Goal: Download file/media

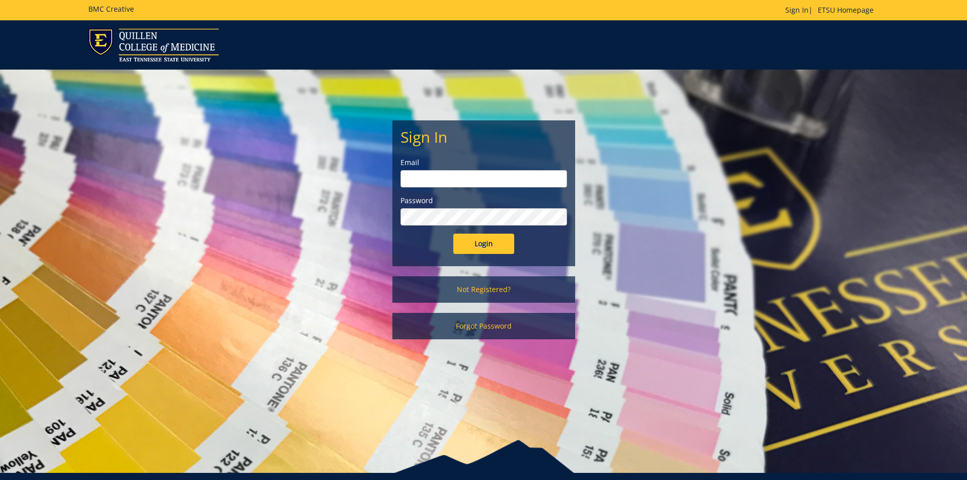
type input "[EMAIL_ADDRESS][DOMAIN_NAME]"
click at [474, 233] on form "Sign In Email [EMAIL_ADDRESS][DOMAIN_NAME] Password Login" at bounding box center [484, 190] width 167 height 125
click at [477, 245] on input "Login" at bounding box center [483, 244] width 61 height 20
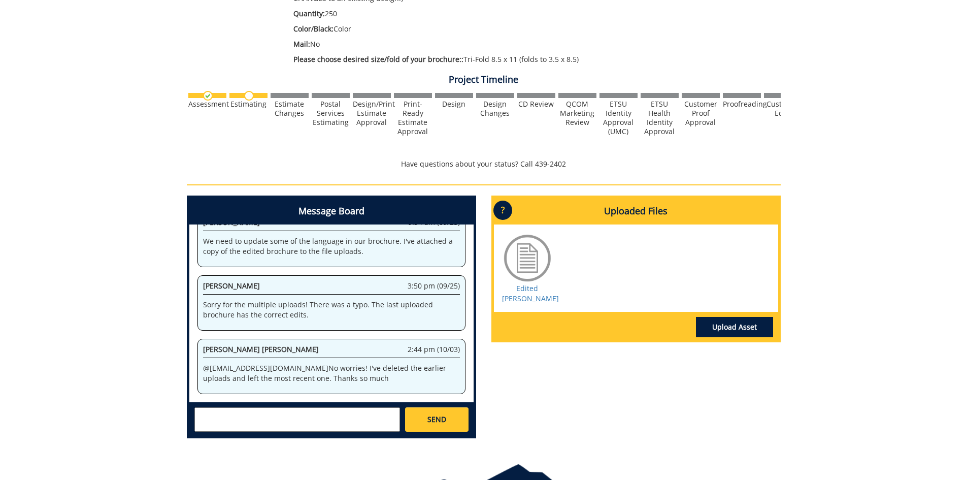
scroll to position [305, 0]
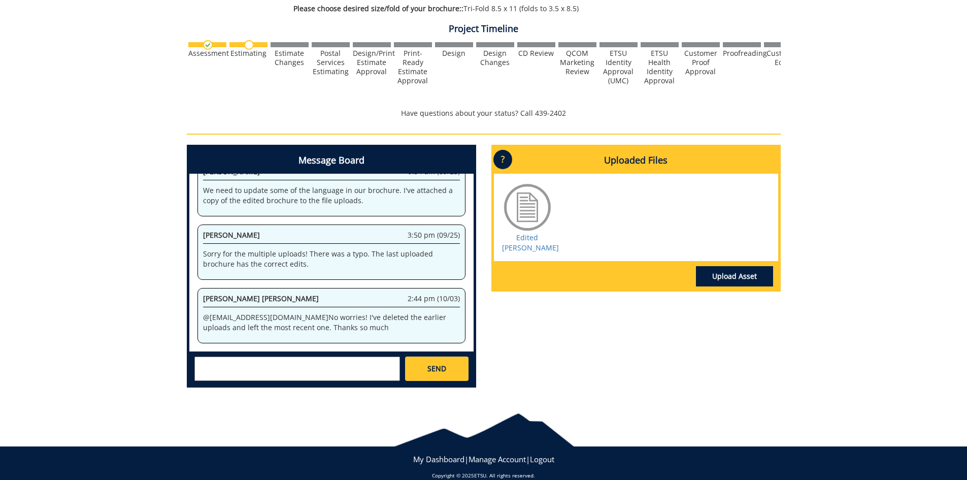
drag, startPoint x: 359, startPoint y: 322, endPoint x: 341, endPoint y: 320, distance: 17.9
click at [359, 322] on p "@ chambersjm@etsu.edu No worries! I've deleted the earlier uploads and left the…" at bounding box center [331, 322] width 257 height 20
click at [254, 325] on p "@ chambersjm@etsu.edu No worries! I've deleted the earlier uploads and left the…" at bounding box center [331, 322] width 257 height 20
click at [329, 325] on p "@ chambersjm@etsu.edu No worries! I've deleted the earlier uploads and left the…" at bounding box center [331, 322] width 257 height 20
click at [521, 241] on link "Edited McNair Brochure" at bounding box center [530, 243] width 57 height 20
